Goal: Use online tool/utility: Utilize a website feature to perform a specific function

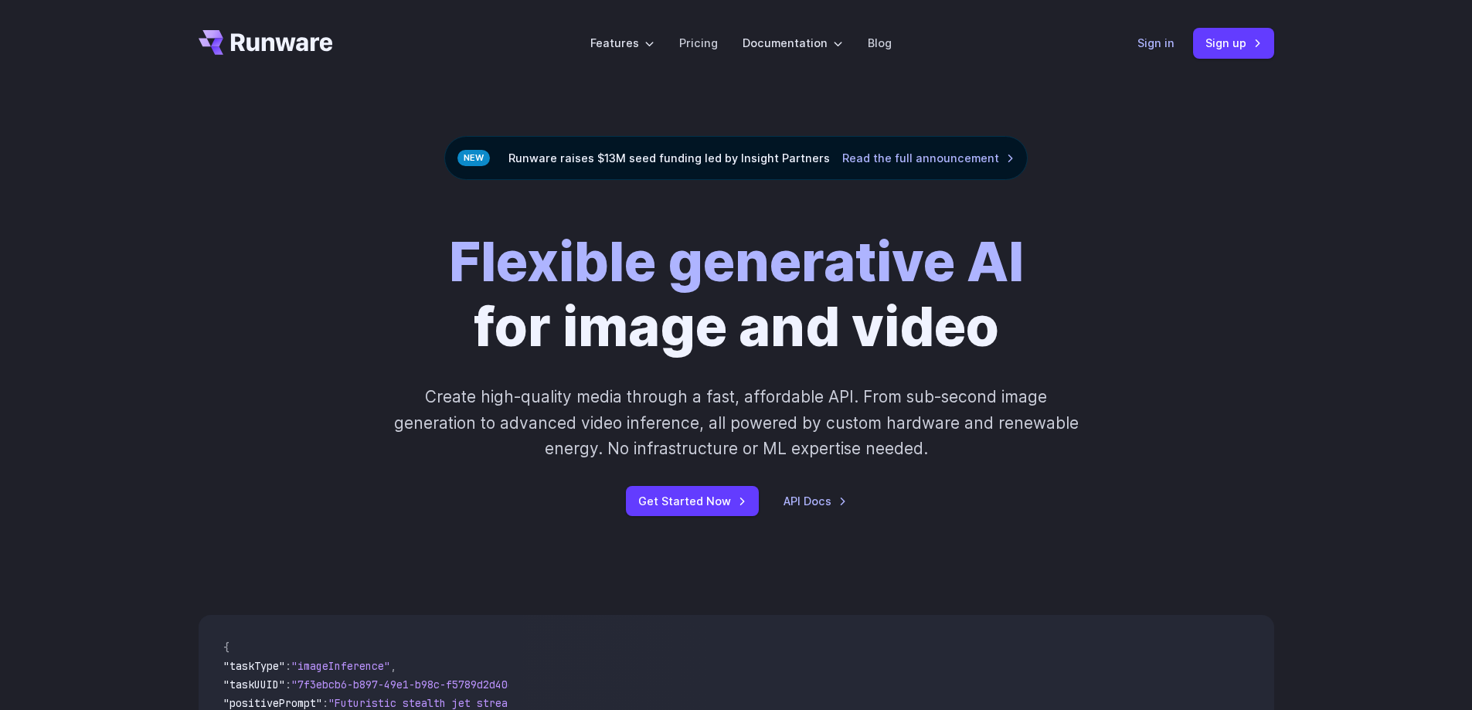
click at [1156, 40] on link "Sign in" at bounding box center [1155, 43] width 37 height 18
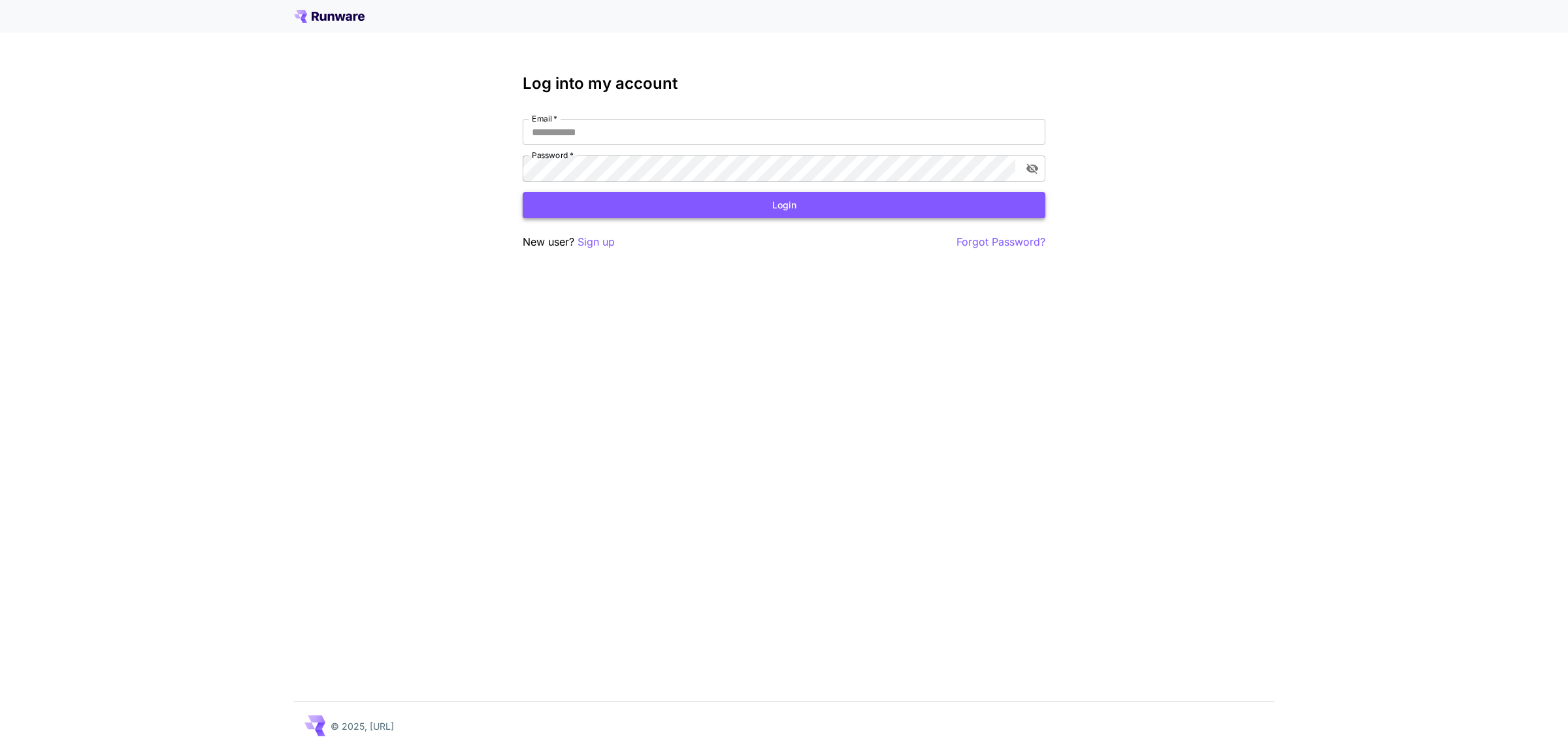
type input "**********"
click at [665, 194] on button "Login" at bounding box center [784, 205] width 523 height 27
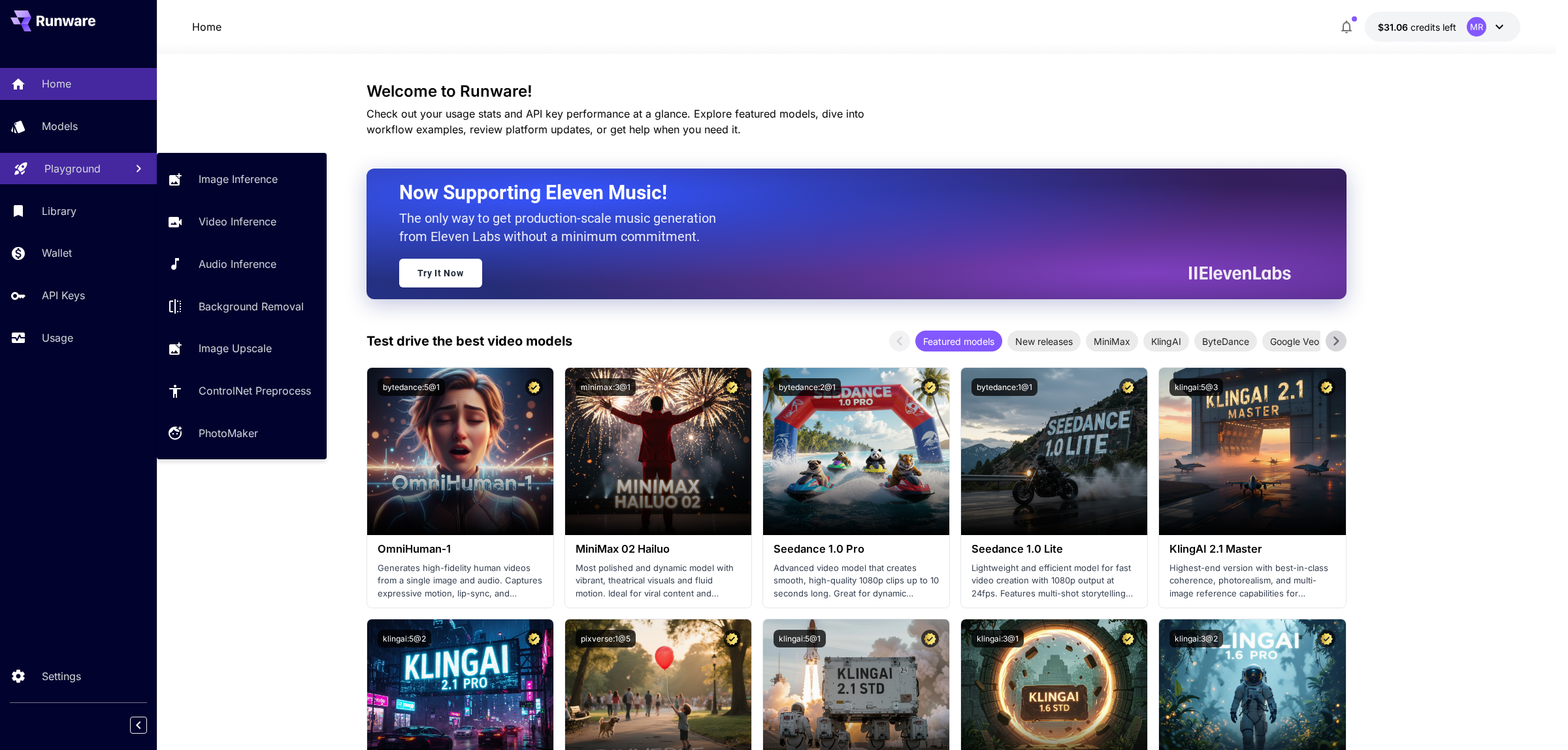
click at [50, 173] on p "Playground" at bounding box center [73, 168] width 56 height 16
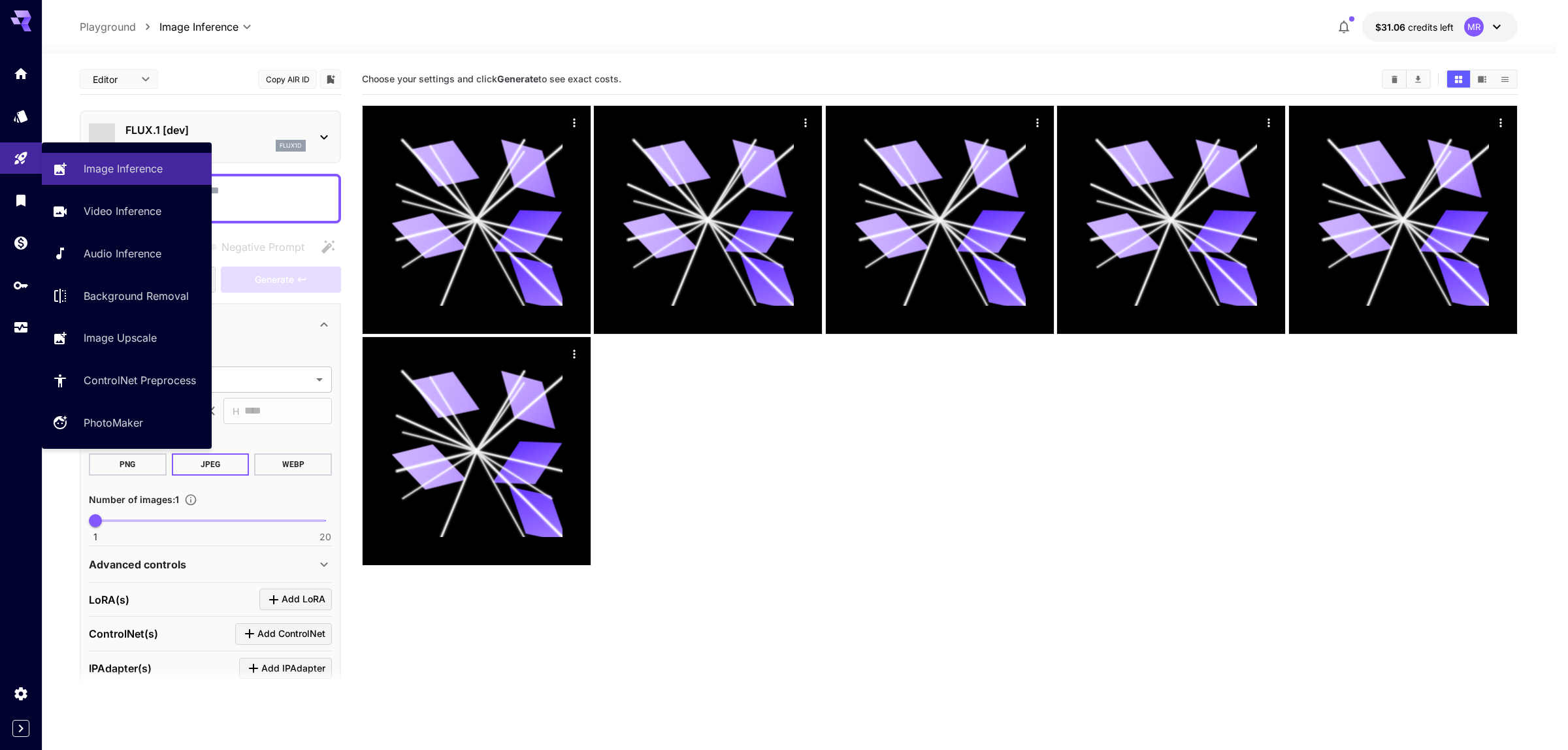
type input "**********"
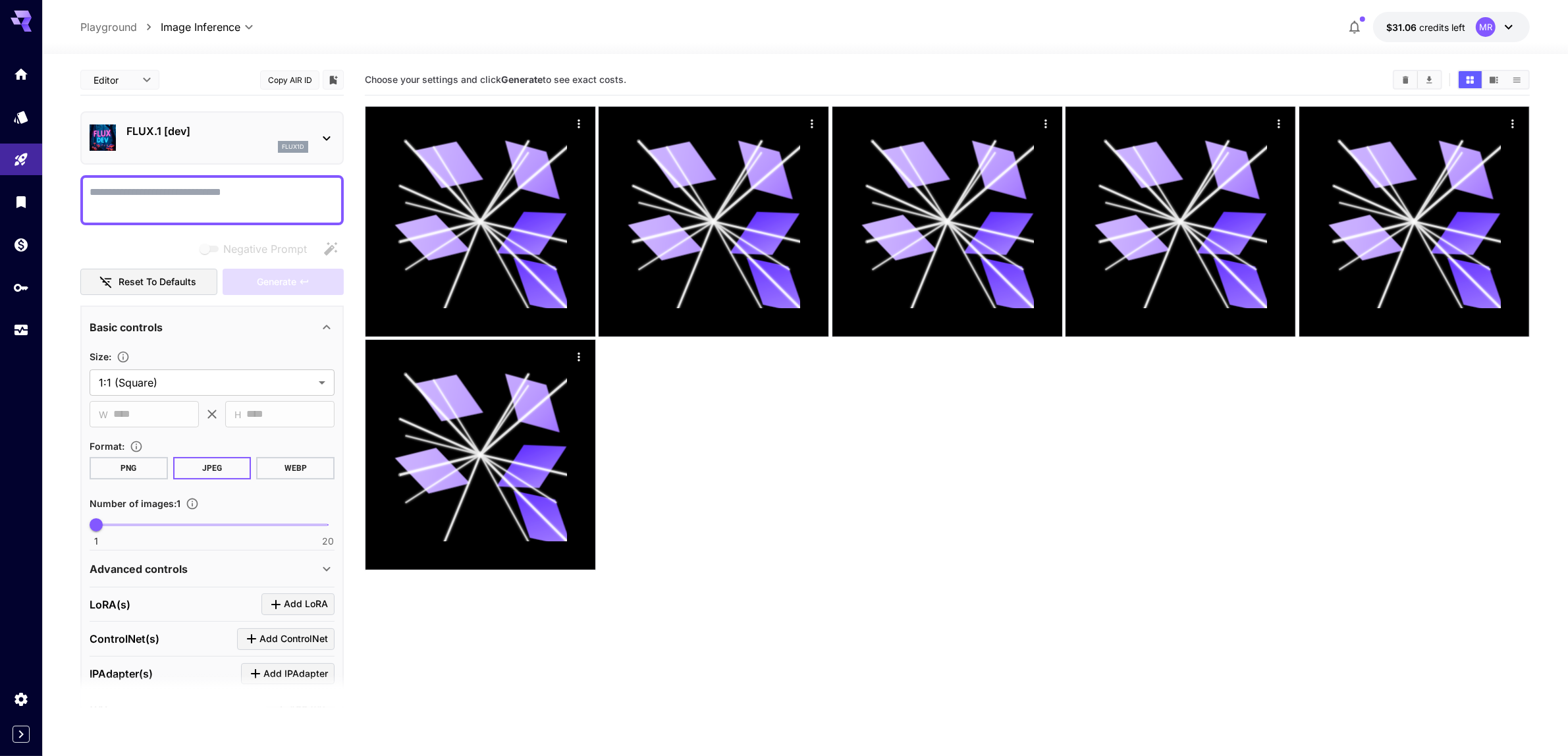
click at [255, 190] on textarea "Negative Prompt" at bounding box center [211, 199] width 245 height 32
click at [172, 126] on p "FLUX.1 [dev]" at bounding box center [216, 130] width 182 height 16
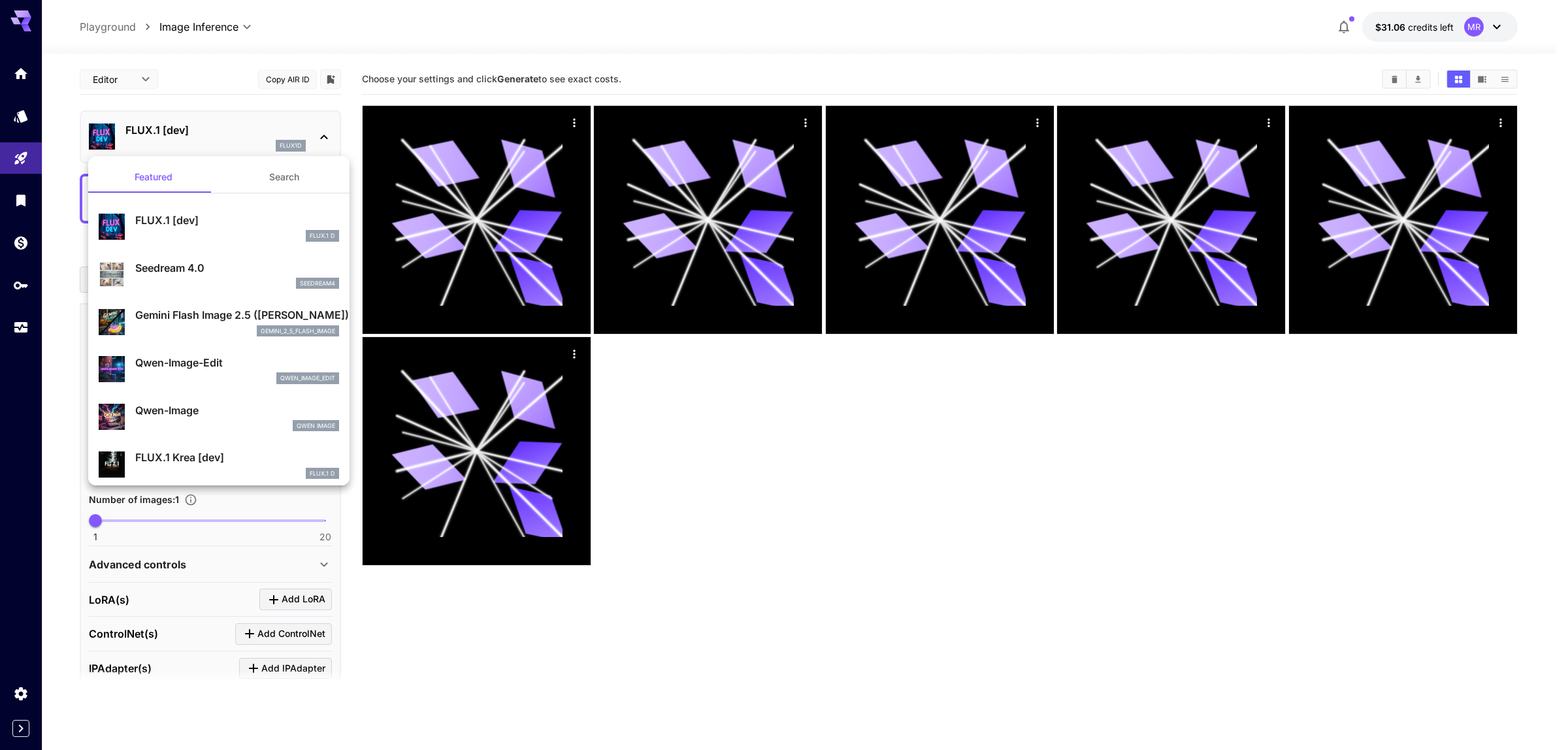
click at [246, 161] on button "Search" at bounding box center [284, 177] width 131 height 31
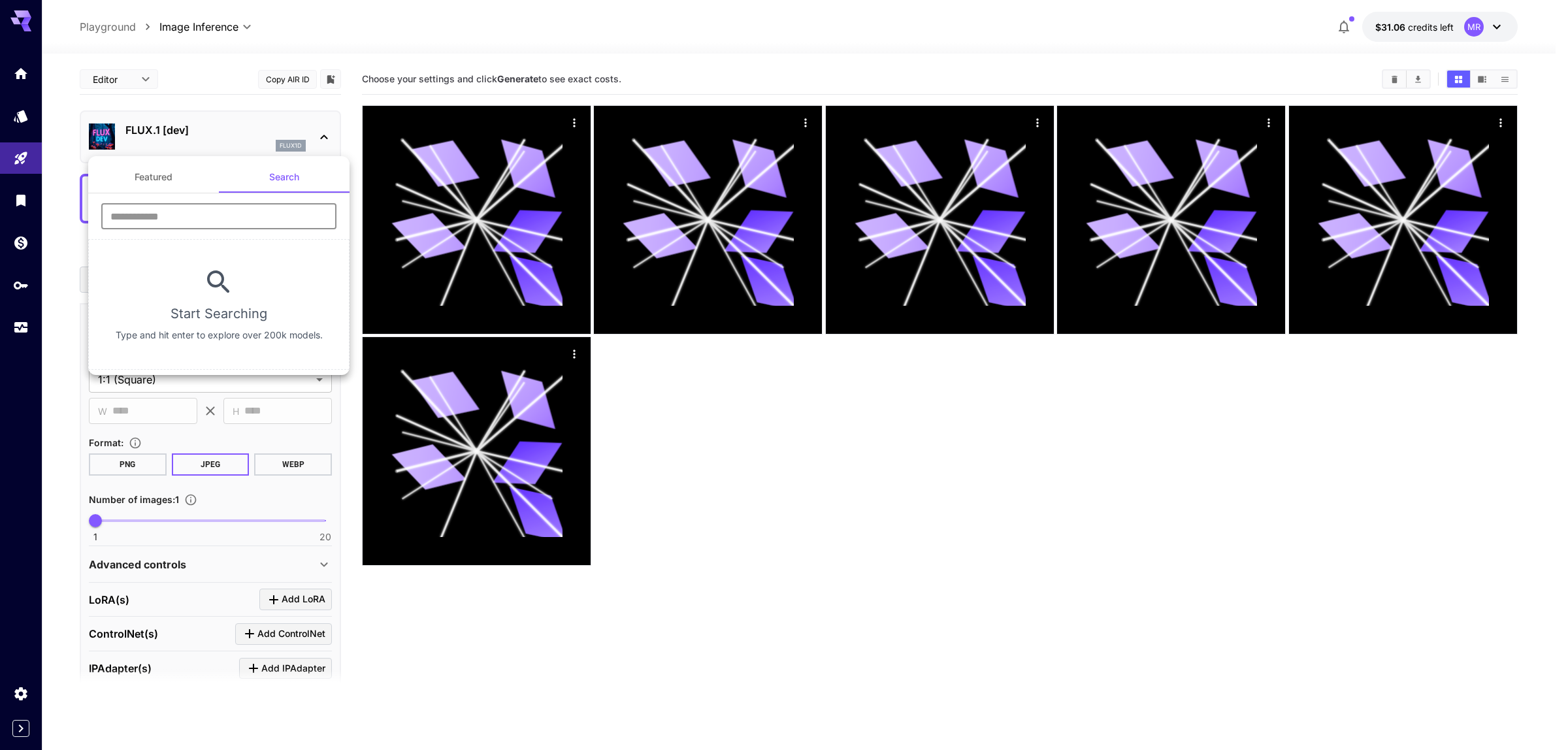
click at [249, 221] on input "text" at bounding box center [219, 216] width 235 height 26
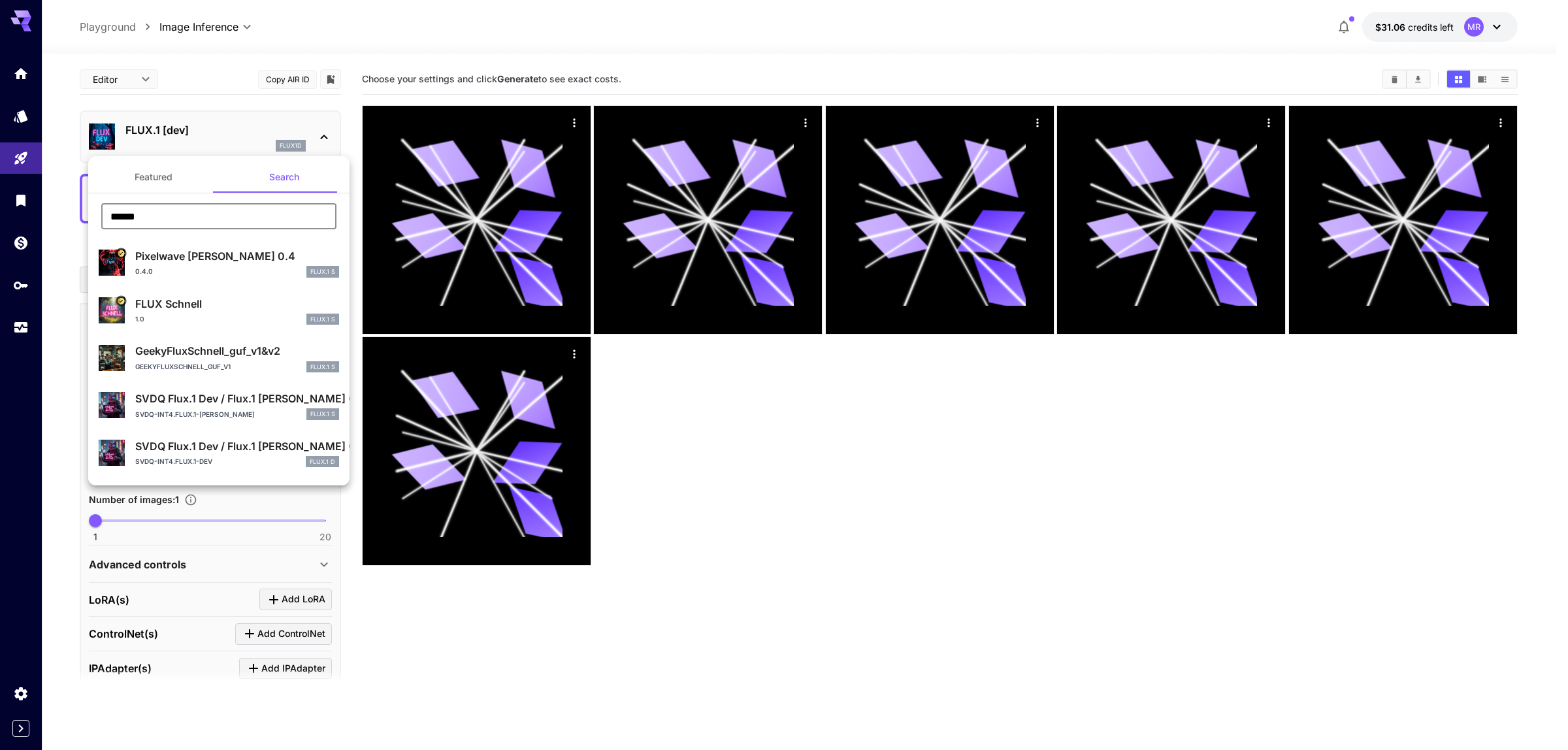
type input "******"
click at [145, 270] on p "0.4.0" at bounding box center [144, 271] width 18 height 10
type input "*"
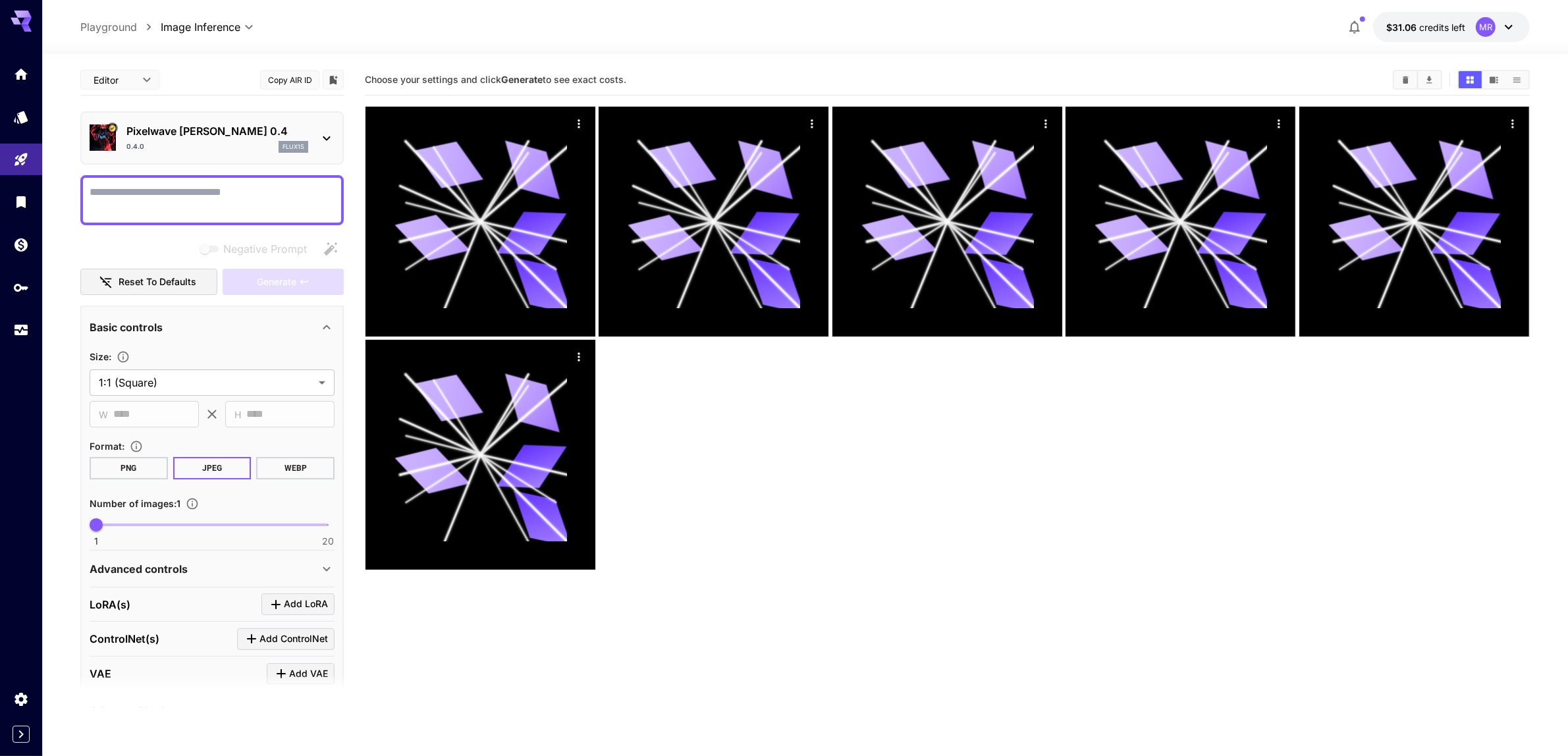
click at [193, 184] on textarea "Negative Prompt" at bounding box center [211, 199] width 245 height 32
type textarea "**********"
click at [277, 274] on span "Generate" at bounding box center [276, 281] width 39 height 16
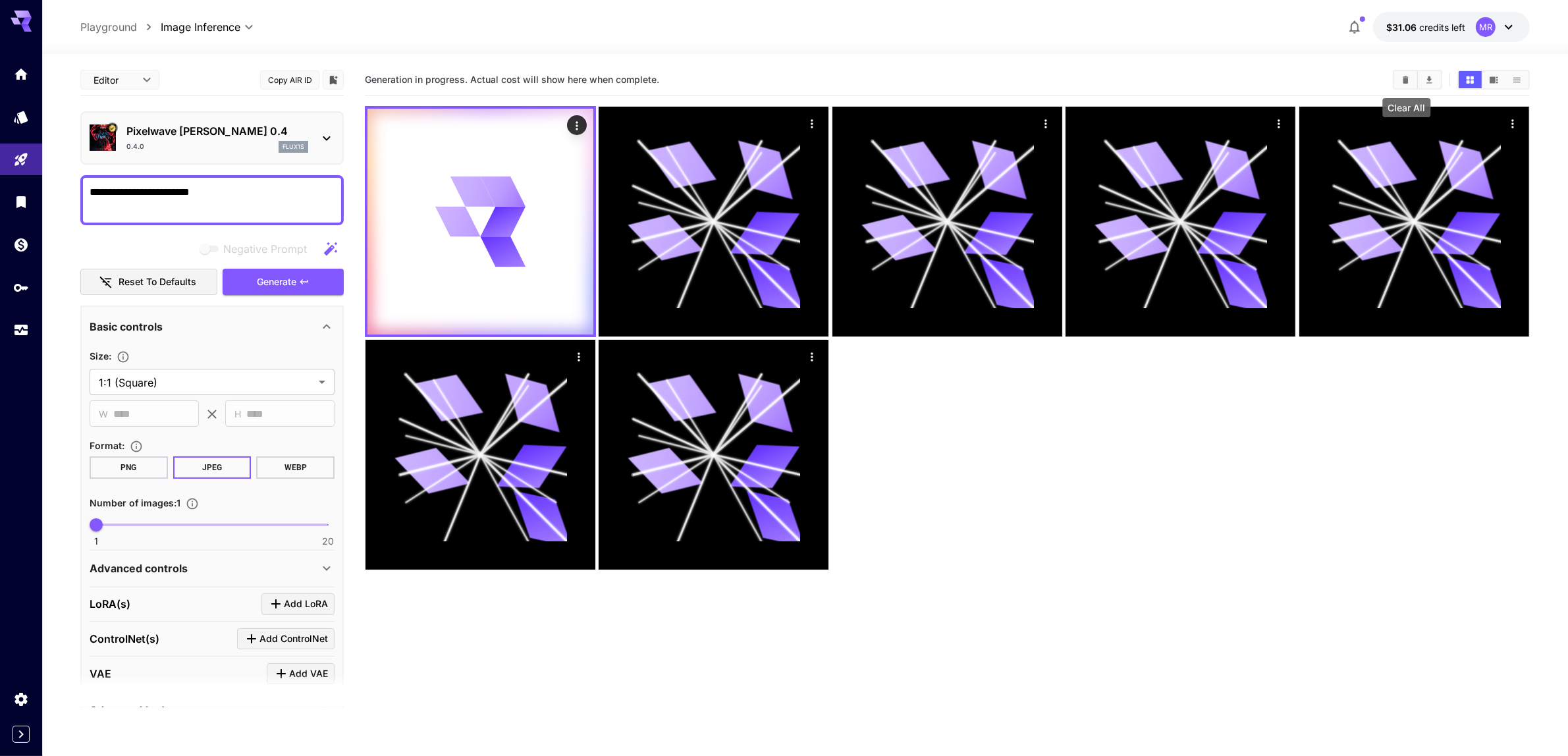
click at [1408, 79] on icon "Clear All" at bounding box center [1405, 79] width 6 height 7
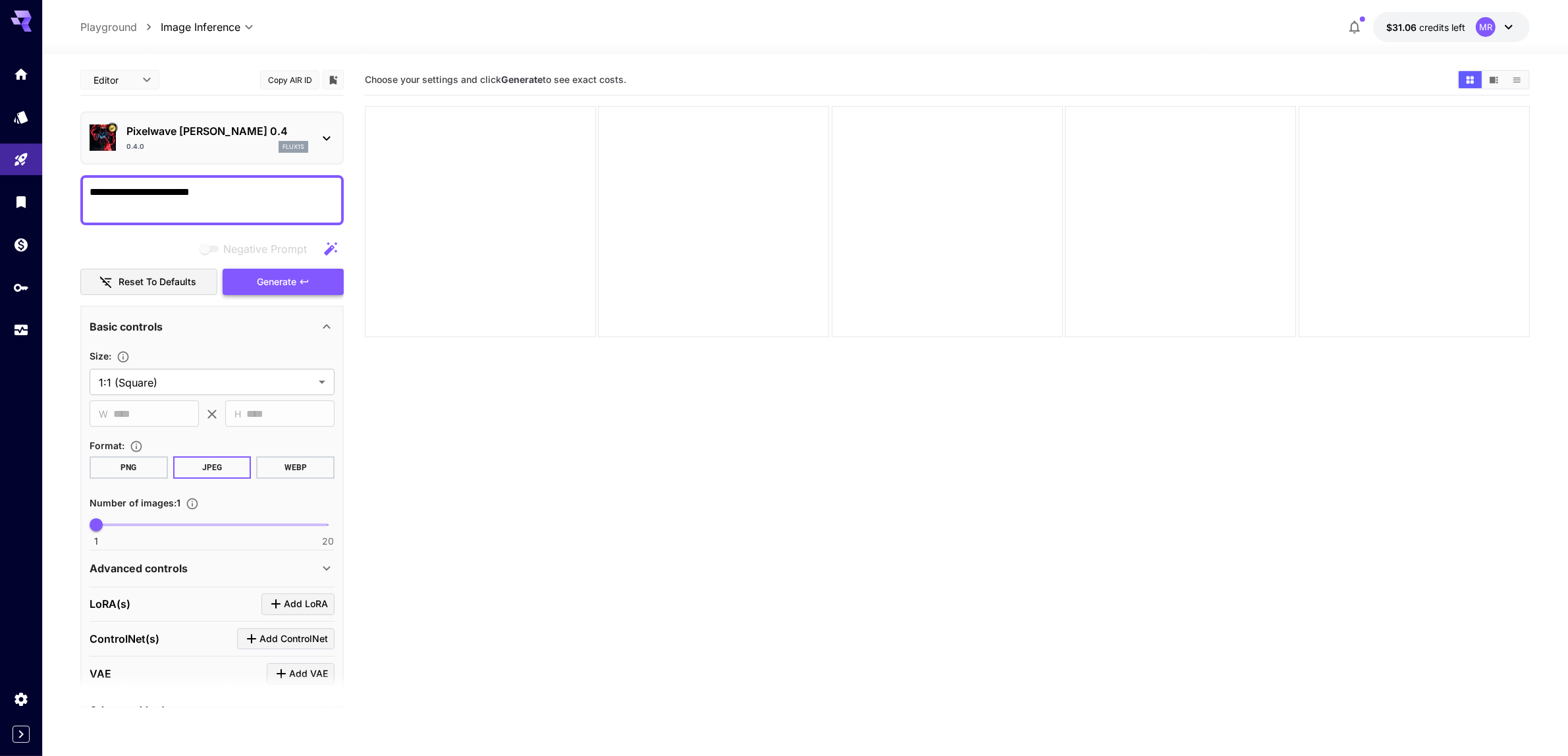
click at [239, 277] on button "Generate" at bounding box center [283, 282] width 121 height 27
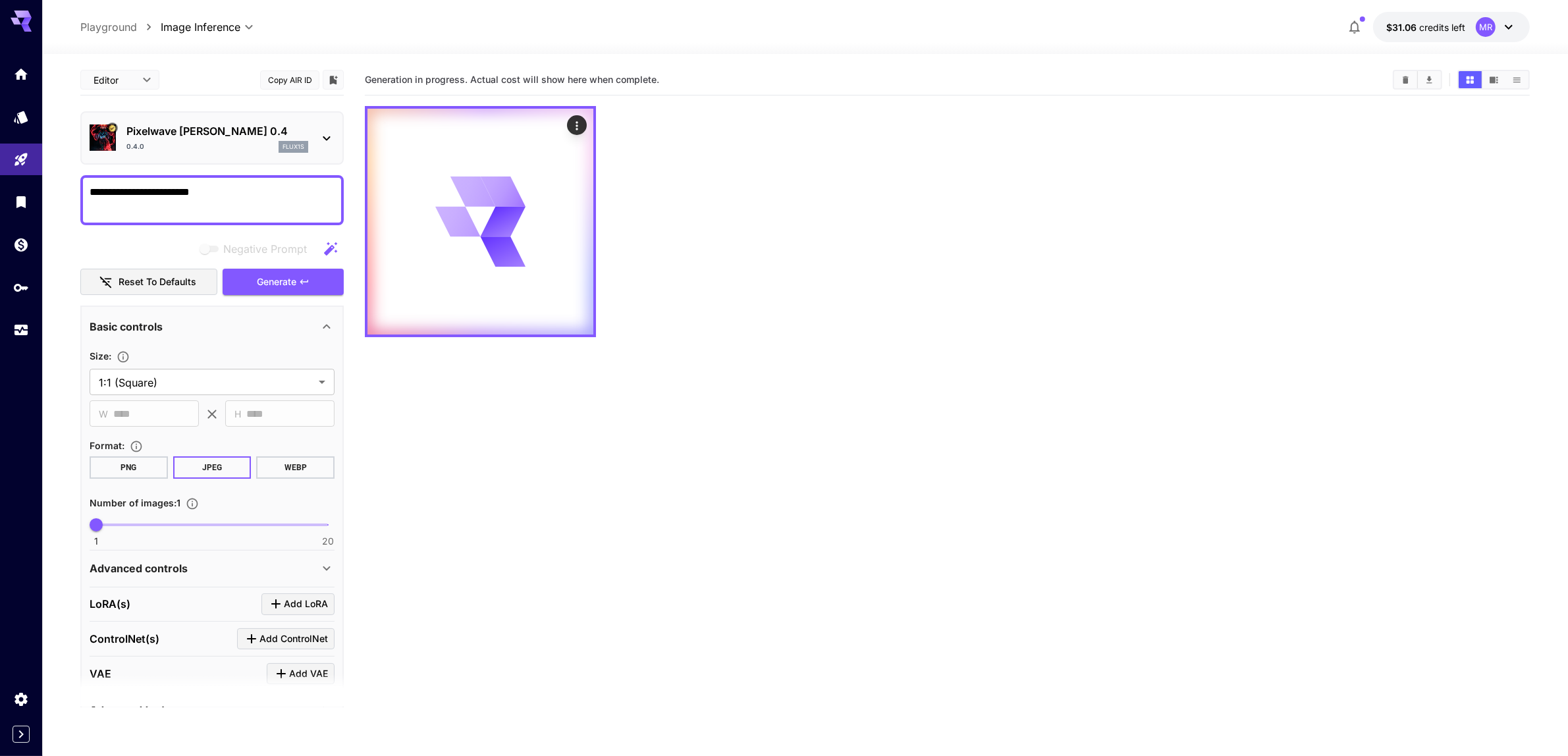
click at [172, 149] on div "0.4.0 flux1s" at bounding box center [216, 147] width 182 height 12
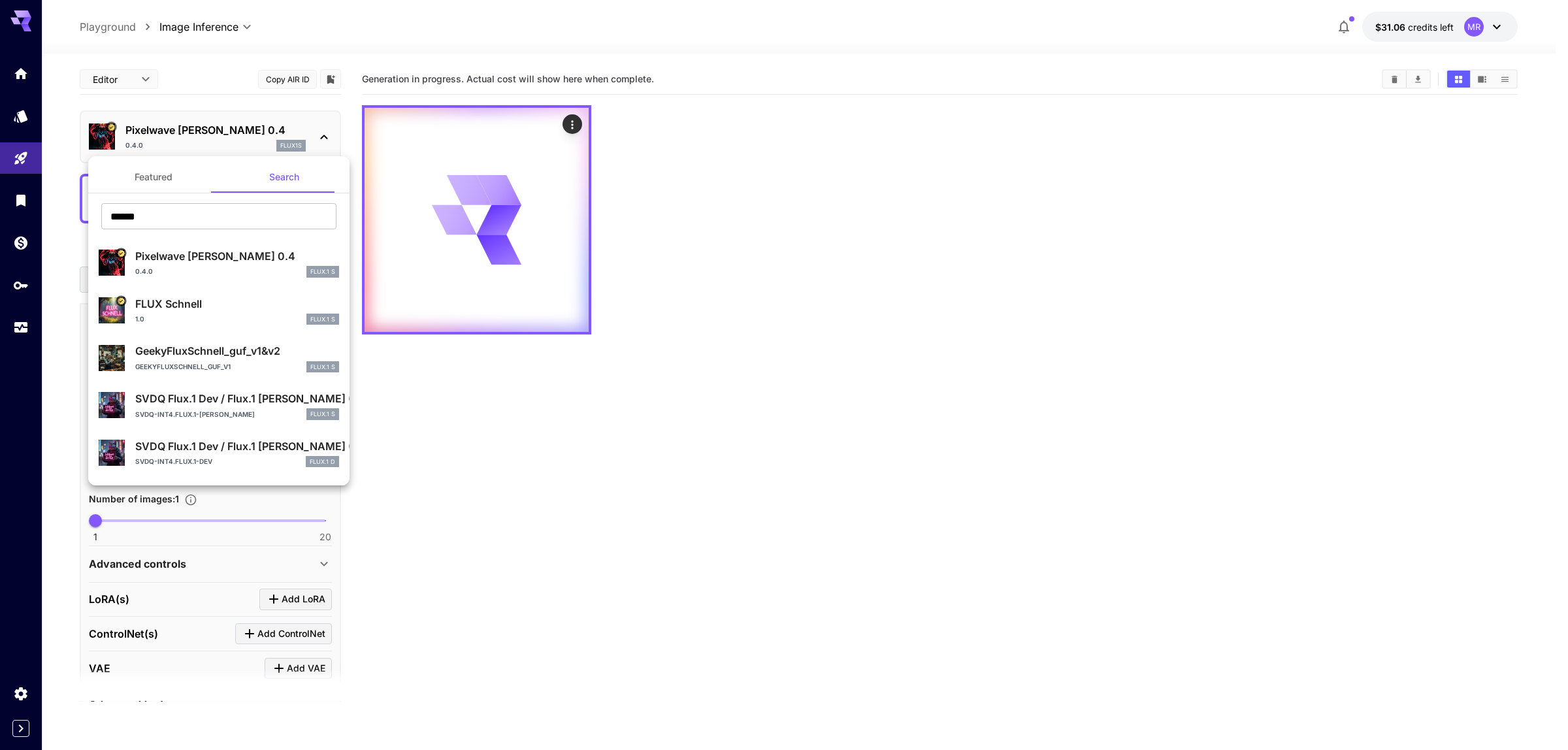
click at [177, 304] on p "FLUX Schnell" at bounding box center [237, 304] width 204 height 16
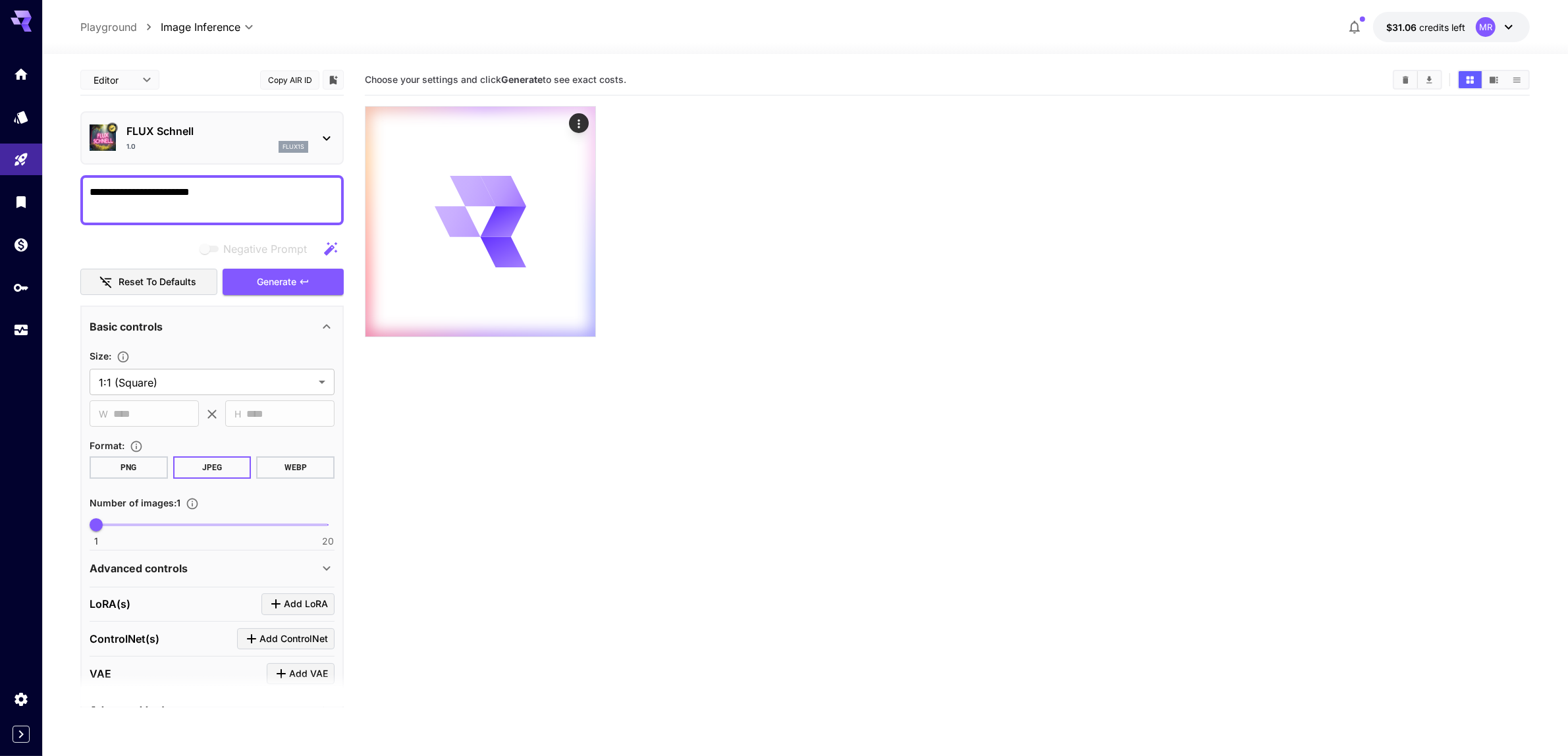
click at [1408, 78] on icon "Clear All" at bounding box center [1405, 79] width 6 height 7
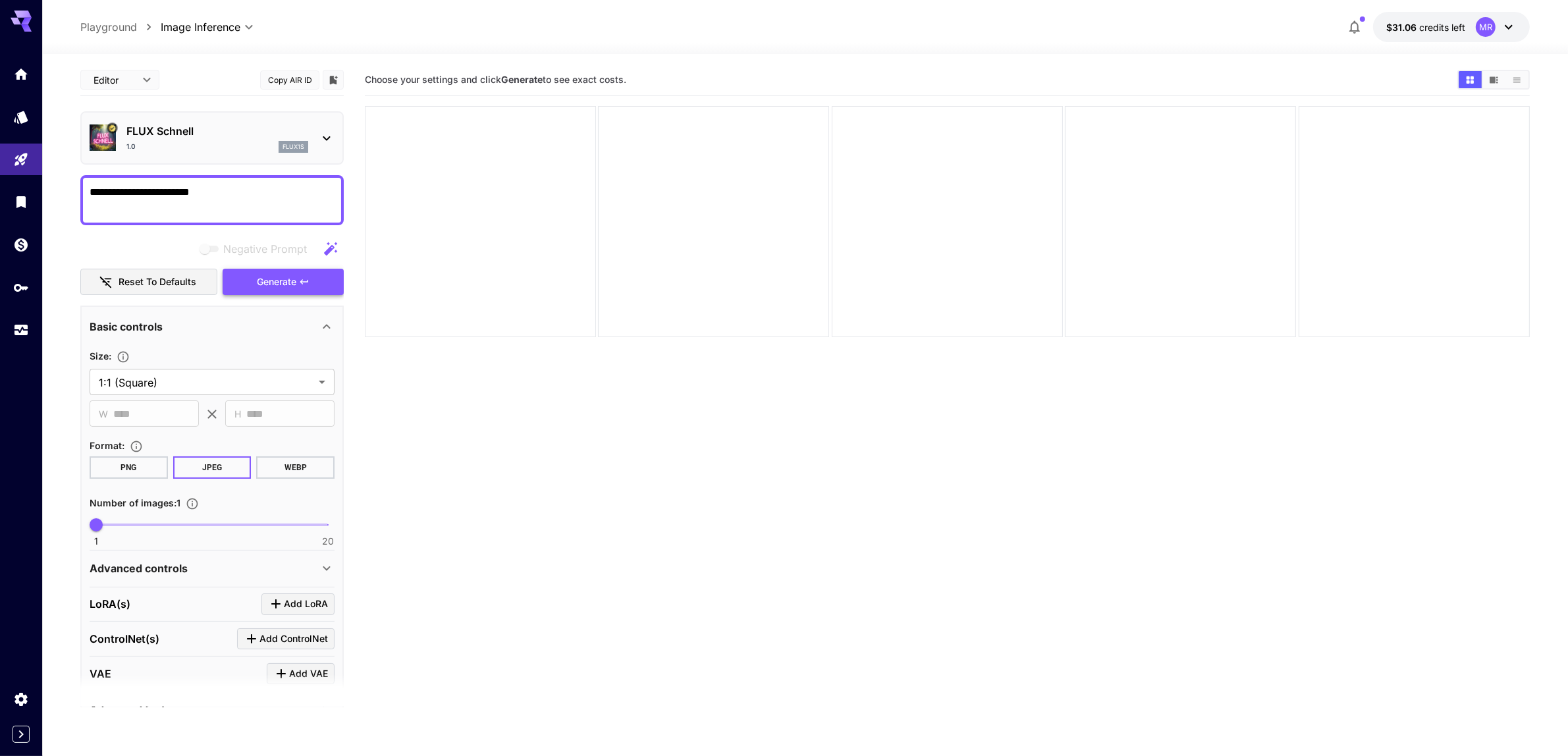
click at [280, 275] on span "Generate" at bounding box center [276, 281] width 39 height 16
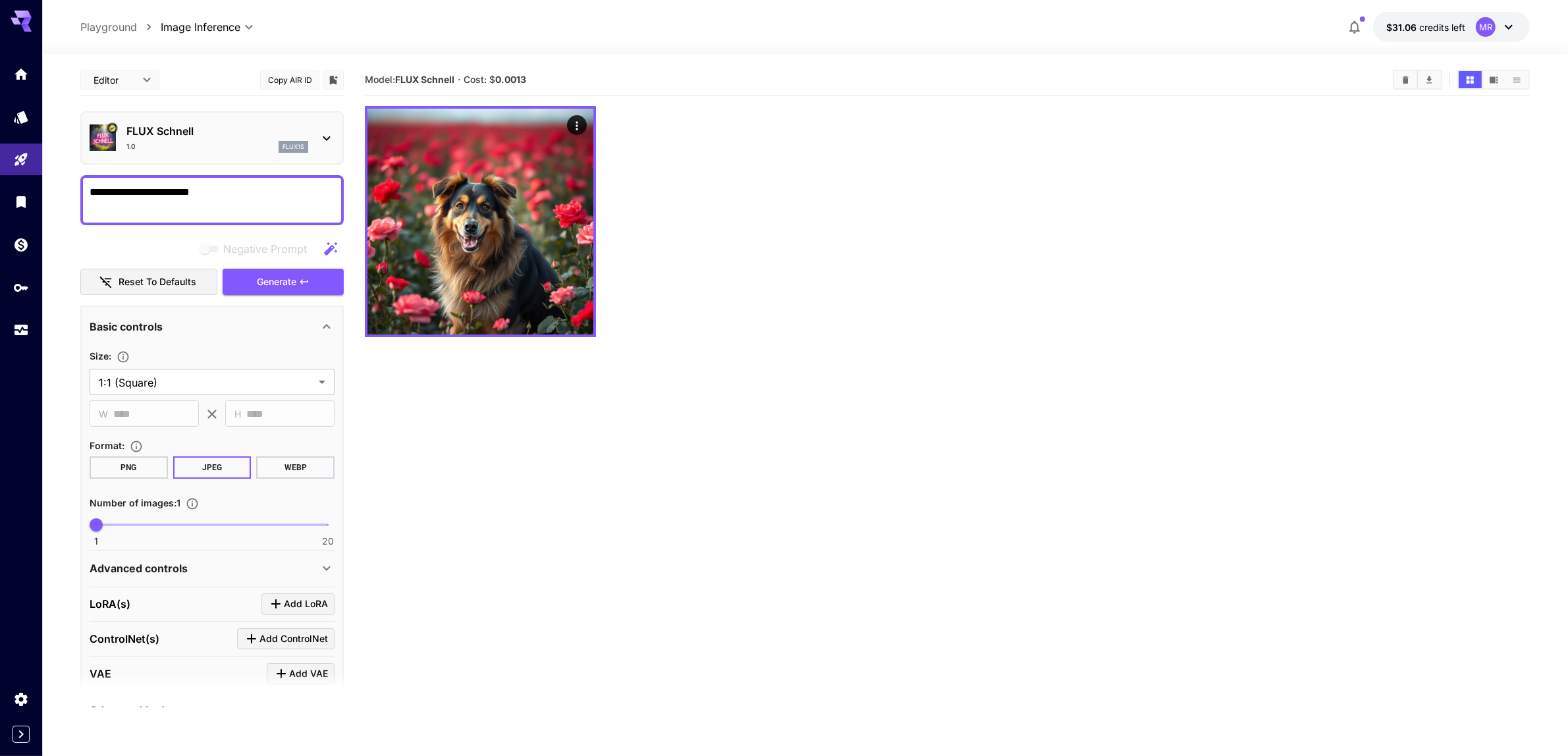
click at [746, 604] on section "Model: FLUX [PERSON_NAME] · Cost: $ 0.0013" at bounding box center [947, 442] width 1165 height 756
click at [491, 419] on section "Model: FLUX [PERSON_NAME] · Cost: $ 0.0013" at bounding box center [947, 442] width 1165 height 756
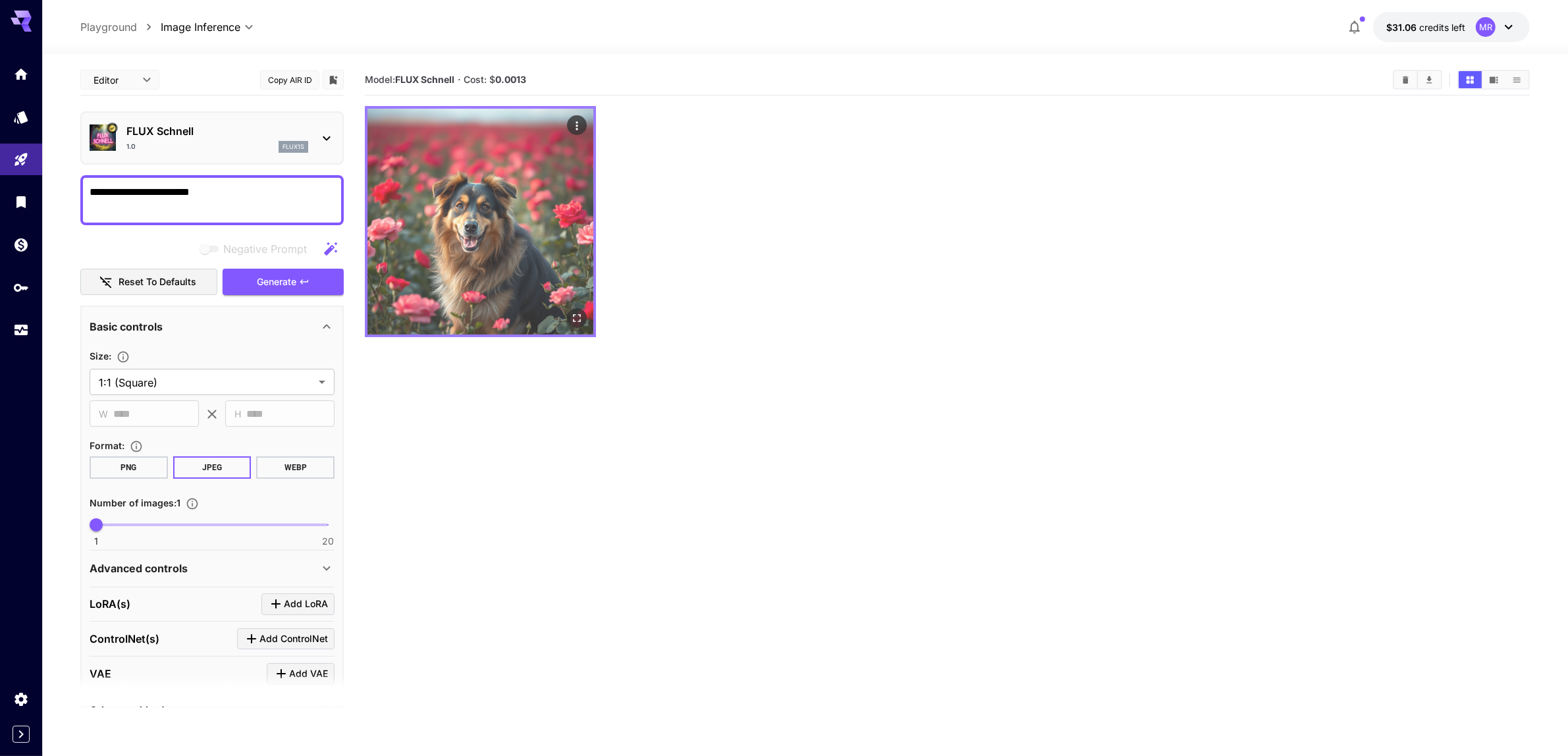
click at [484, 165] on img at bounding box center [480, 221] width 226 height 226
click at [574, 320] on icon "Open in fullscreen" at bounding box center [576, 317] width 13 height 13
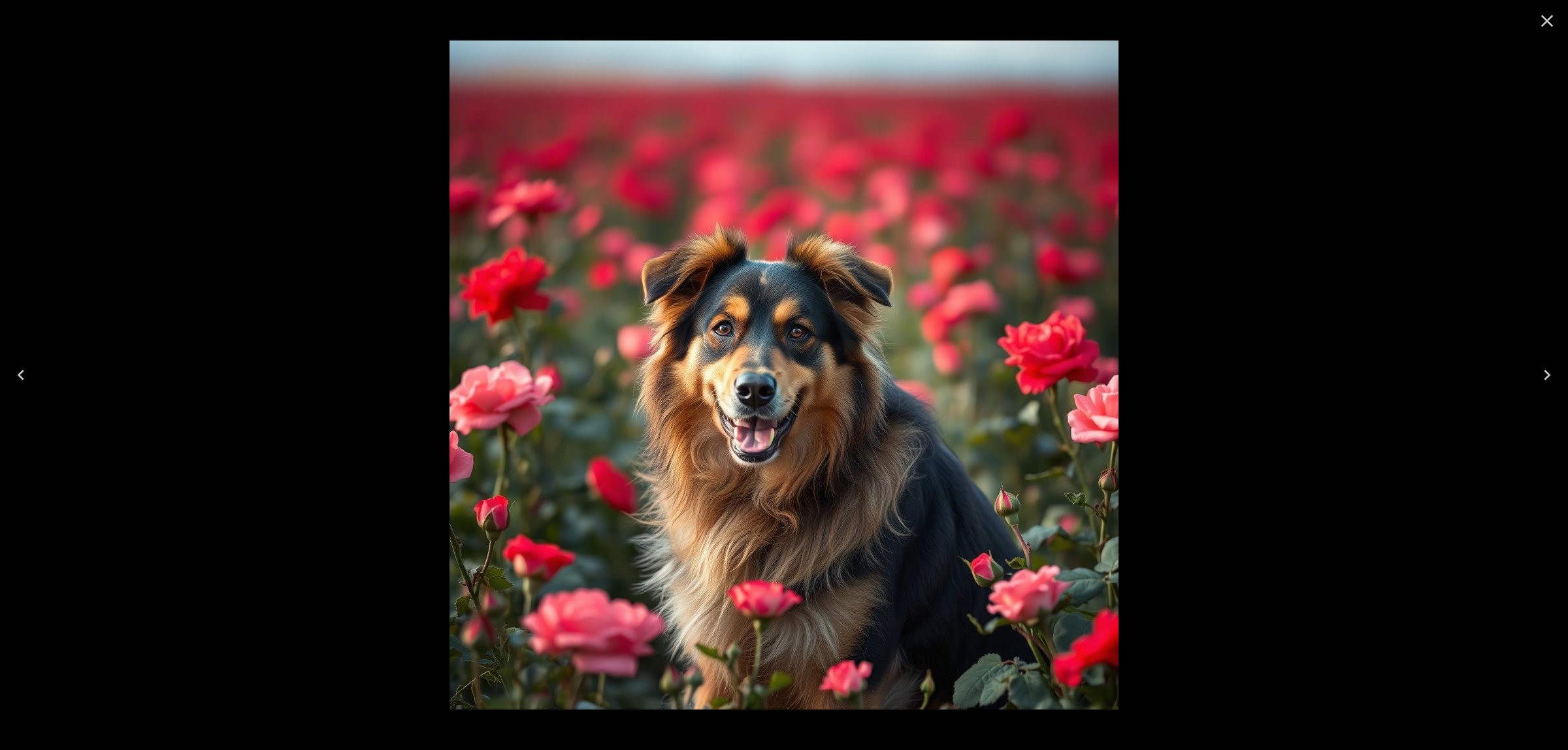
click at [1227, 325] on div at bounding box center [784, 375] width 1568 height 750
click at [1533, 31] on div at bounding box center [1547, 20] width 41 height 41
click at [1540, 25] on icon "Close" at bounding box center [1547, 20] width 21 height 21
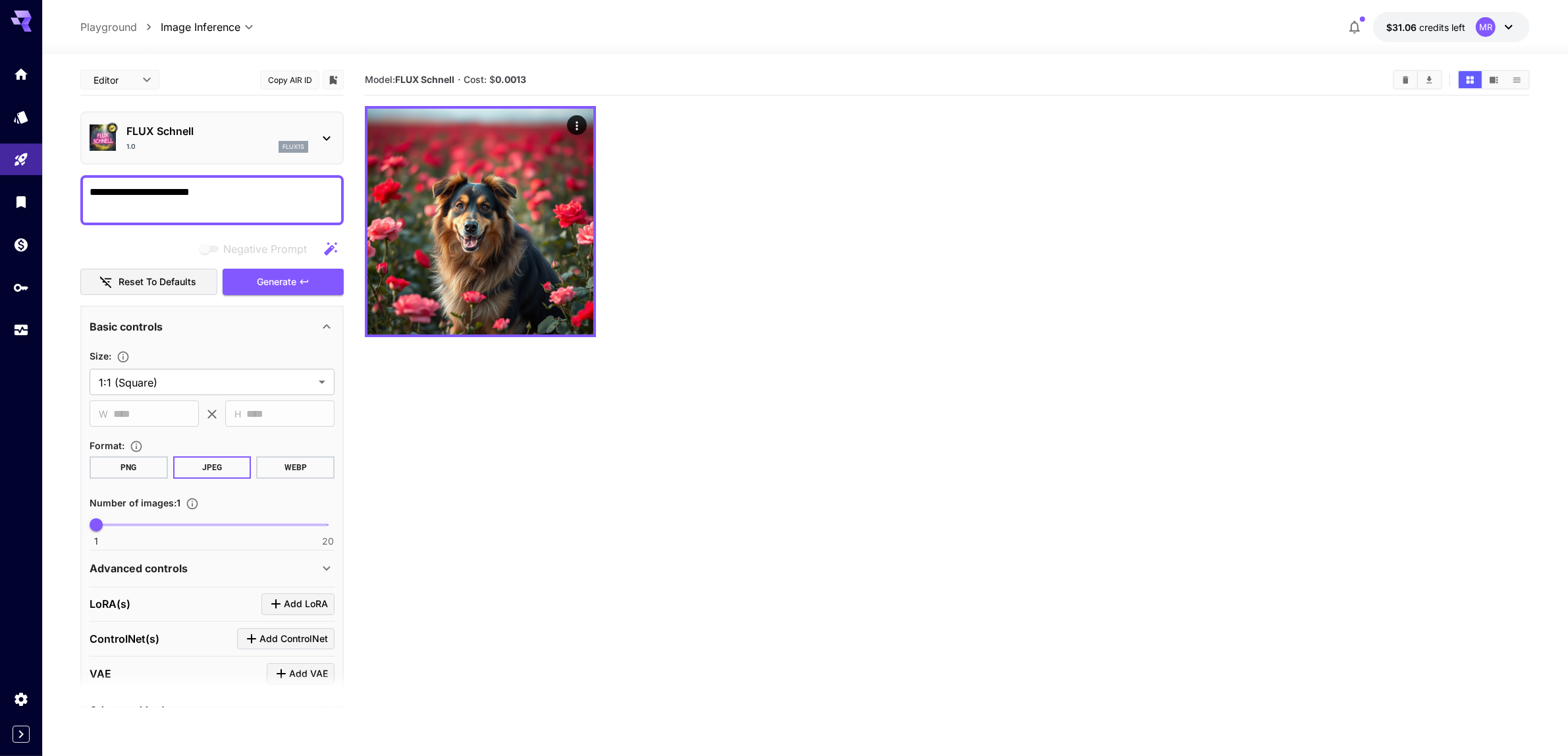
click at [1531, 326] on section "**********" at bounding box center [804, 457] width 1525 height 806
click at [1498, 335] on div at bounding box center [947, 221] width 1165 height 231
drag, startPoint x: 1496, startPoint y: 335, endPoint x: 47, endPoint y: 390, distance: 1450.0
click at [2, 406] on div at bounding box center [20, 378] width 42 height 756
click at [647, 389] on section "Model: FLUX [PERSON_NAME] · Cost: $ 0.0013" at bounding box center [947, 442] width 1165 height 756
